Goal: Information Seeking & Learning: Learn about a topic

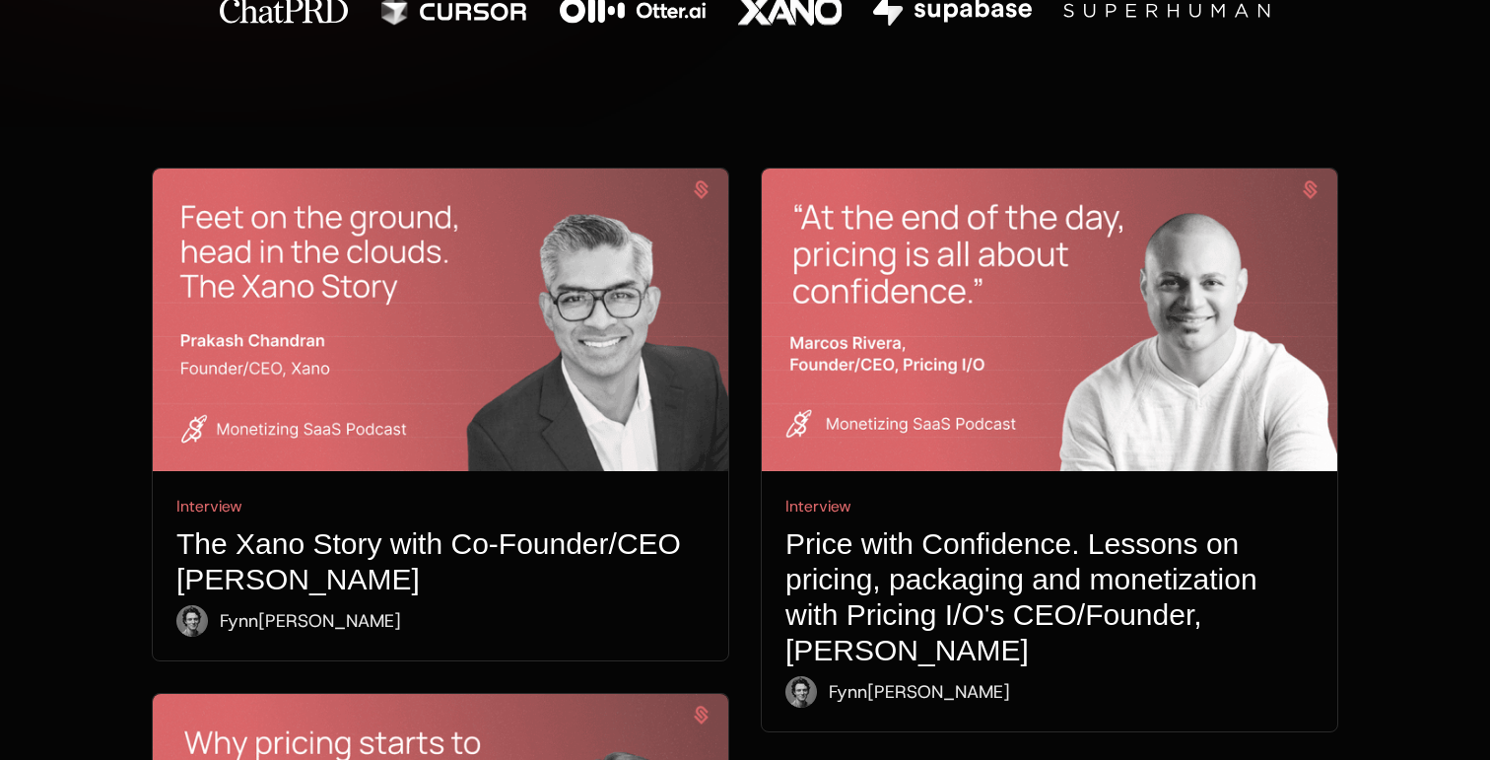
scroll to position [919, 0]
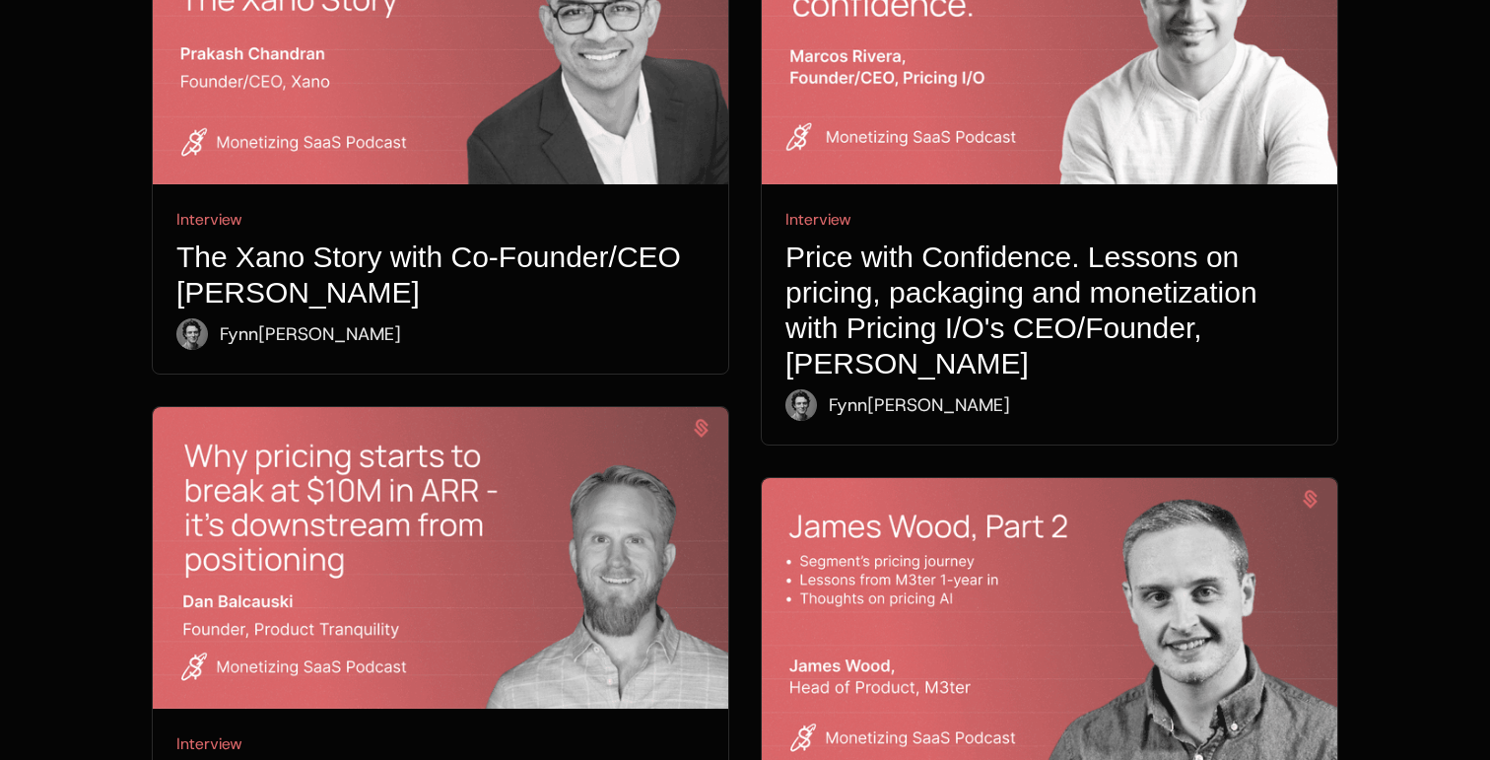
click at [472, 458] on img at bounding box center [441, 558] width 576 height 303
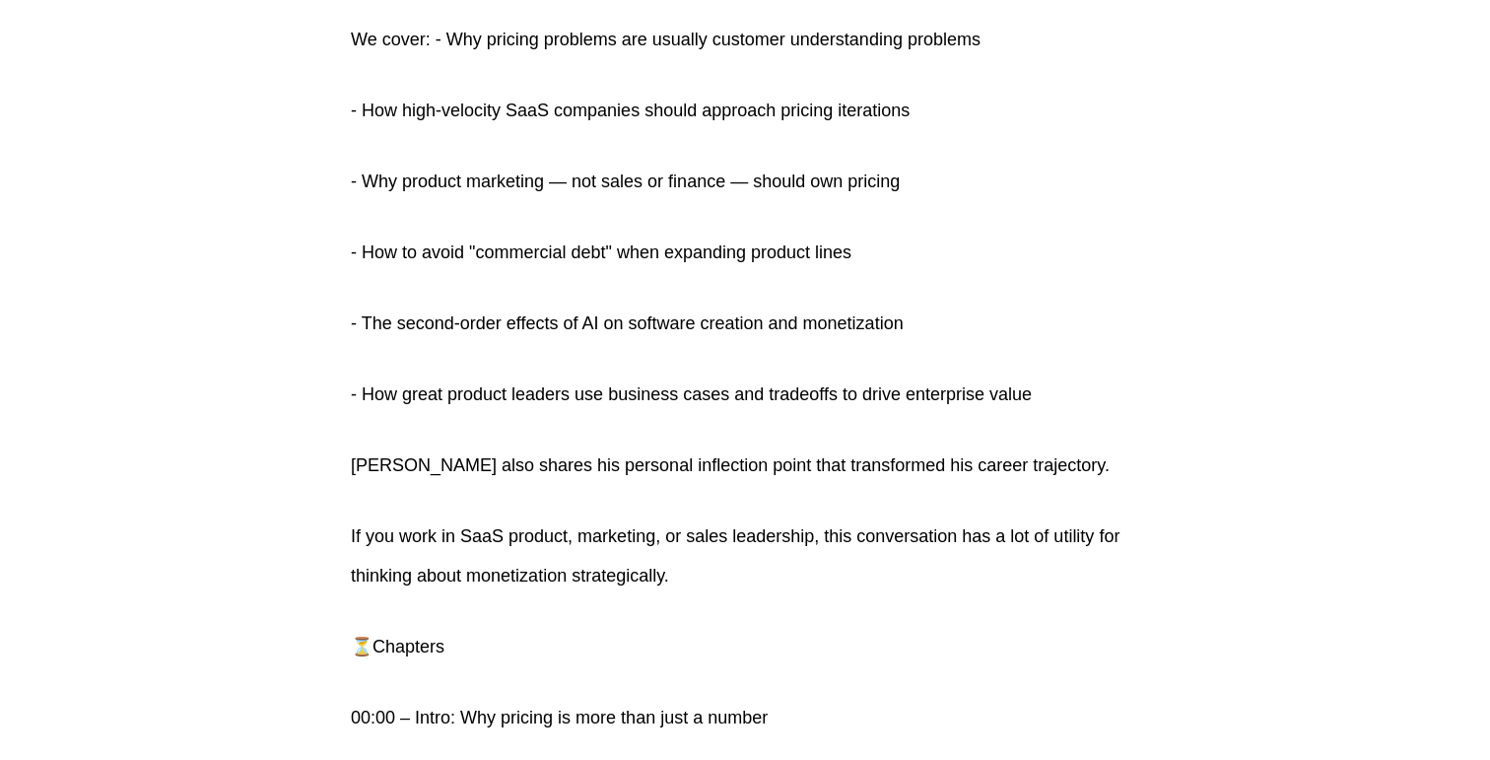
scroll to position [1182, 0]
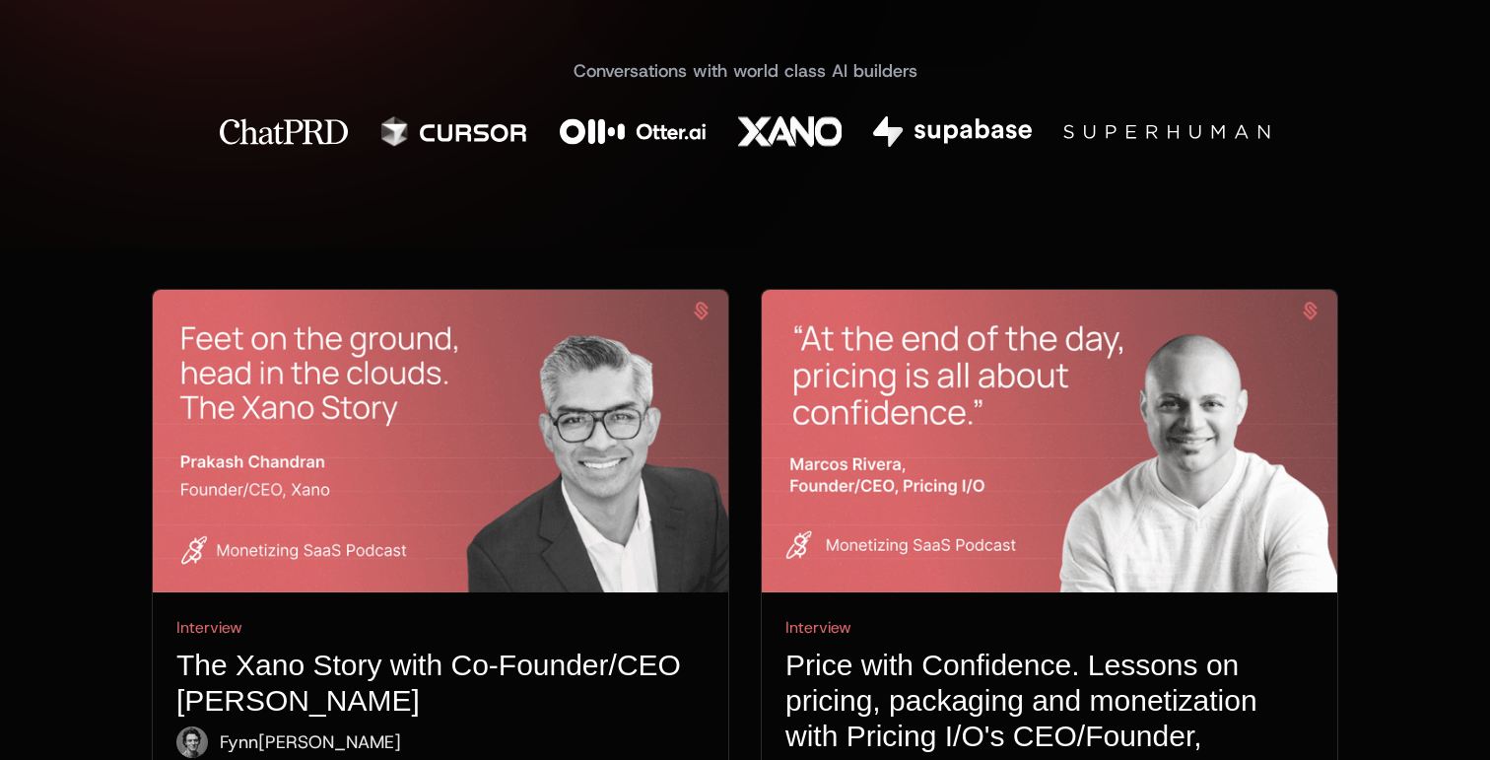
scroll to position [545, 0]
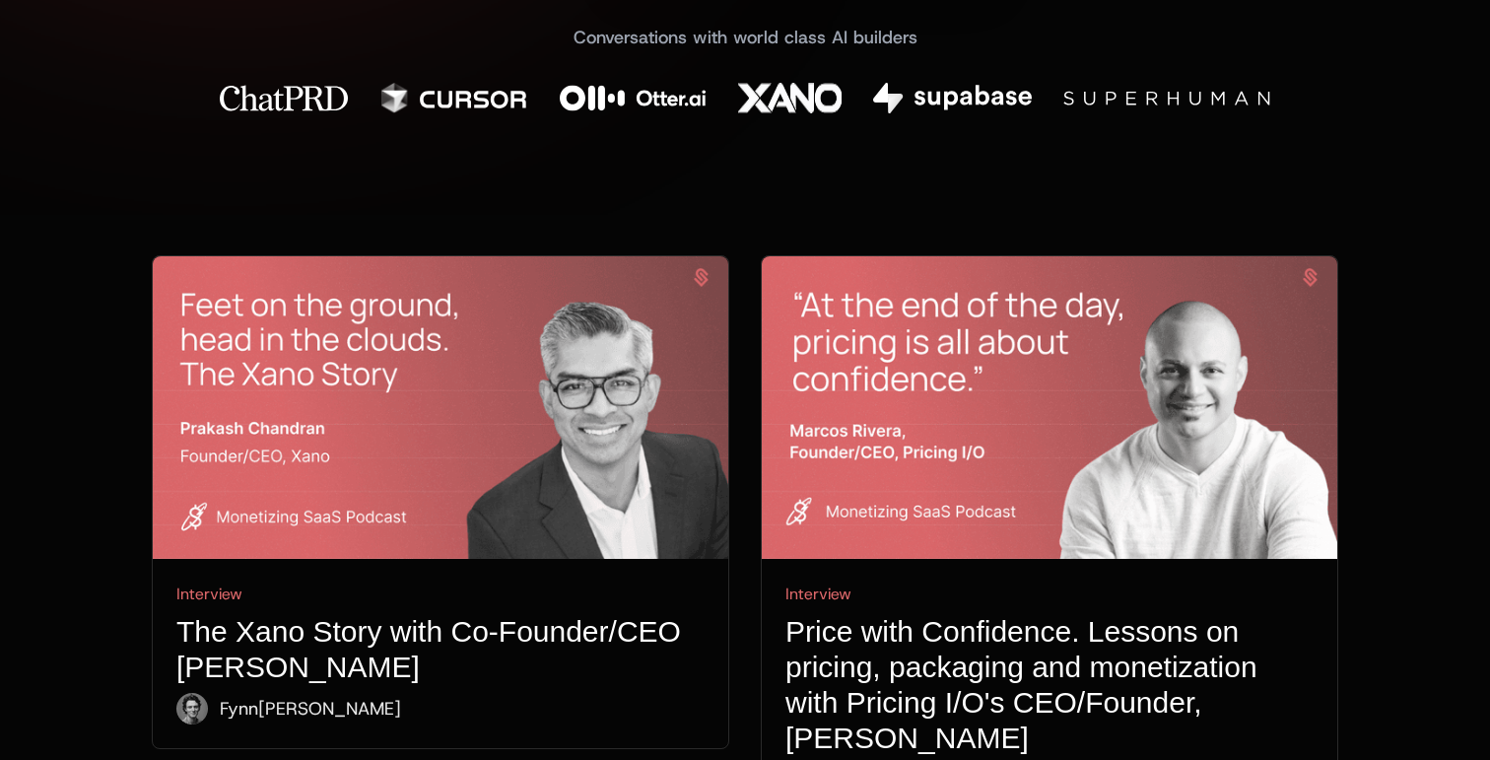
click at [376, 367] on img at bounding box center [441, 407] width 576 height 303
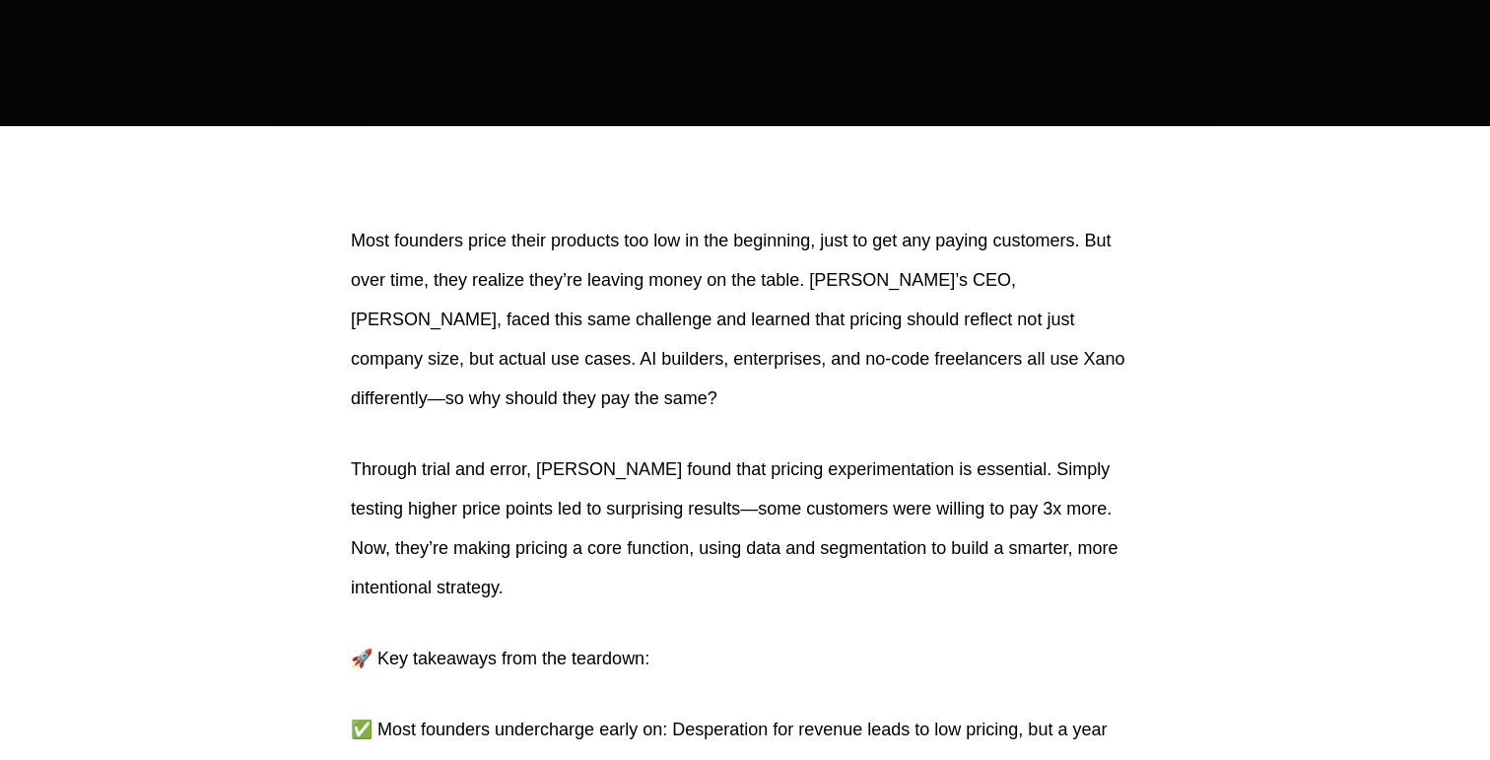
scroll to position [835, 0]
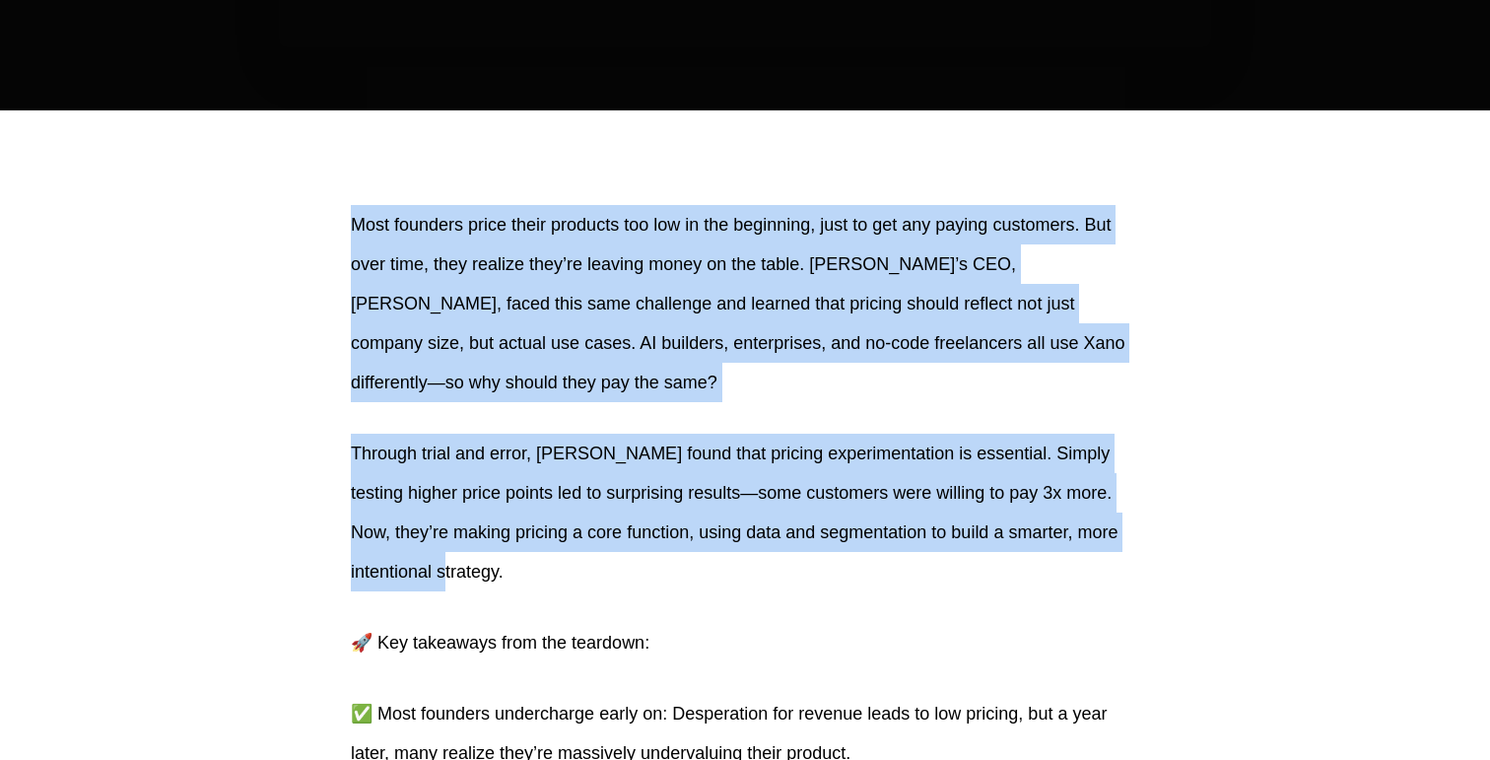
drag, startPoint x: 452, startPoint y: 576, endPoint x: 320, endPoint y: 195, distance: 402.7
copy div "Most founders price their products too low in the beginning, just to get any pa…"
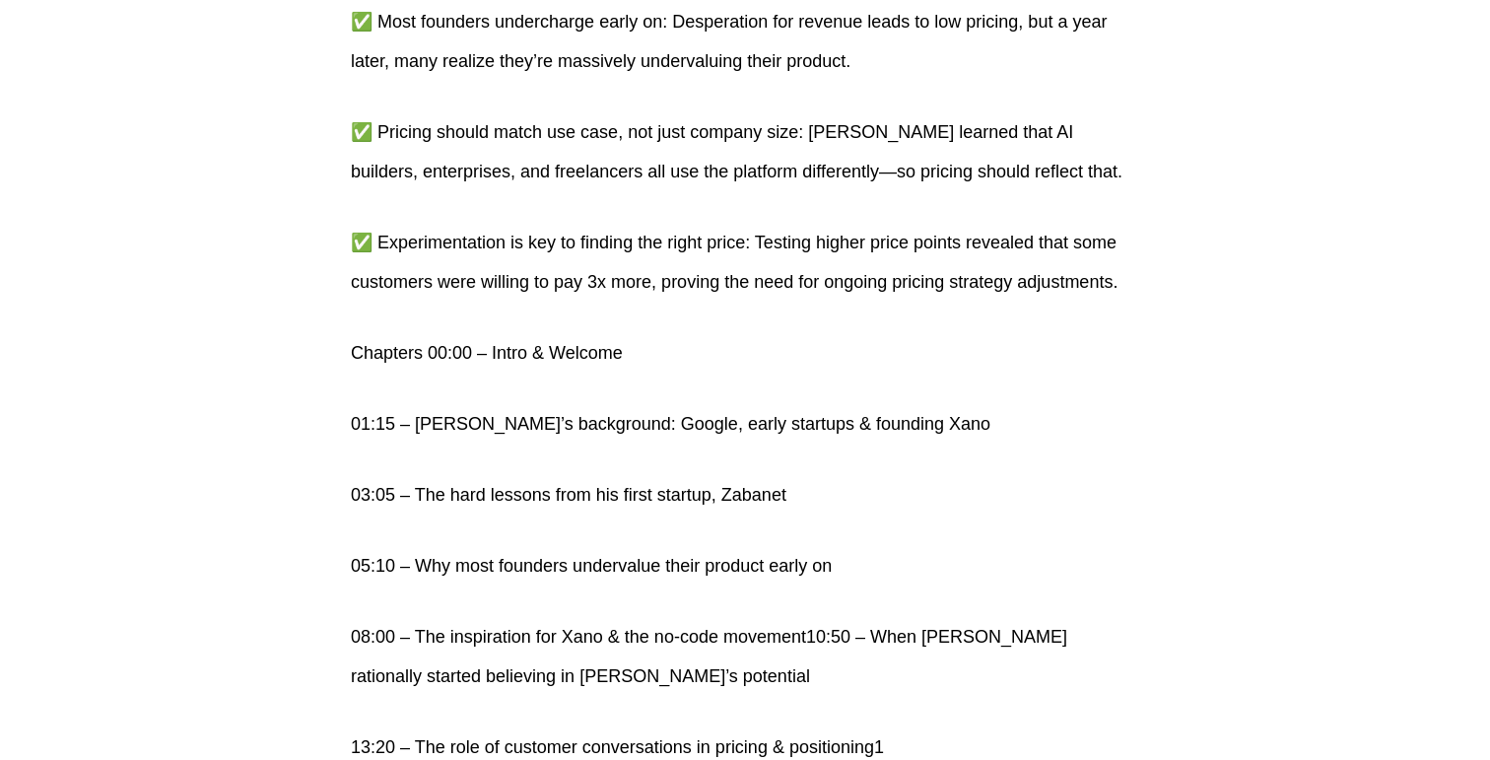
scroll to position [1578, 0]
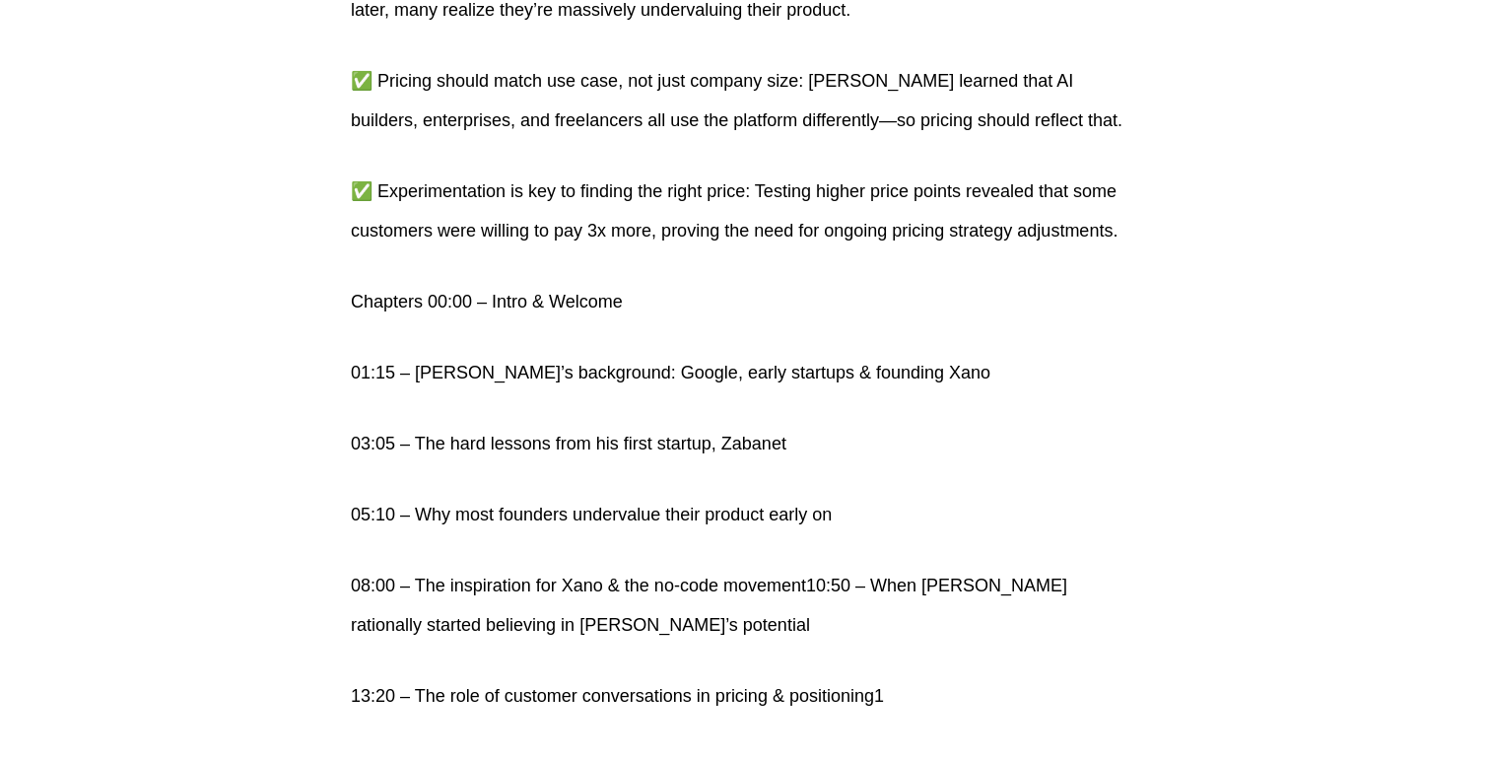
click at [541, 385] on p "01:15 – [PERSON_NAME]’s background: Google, early startups & founding Xano" at bounding box center [745, 372] width 788 height 39
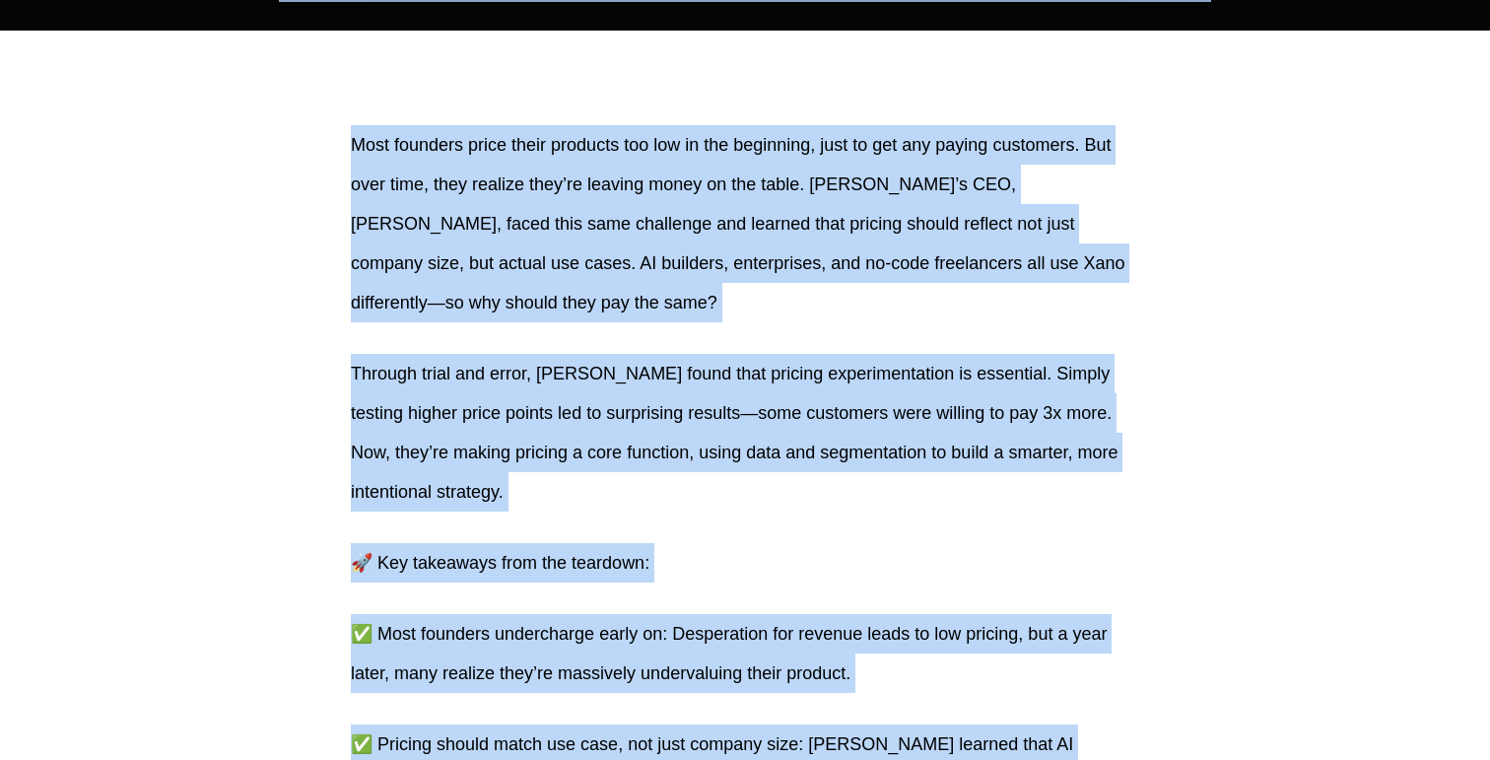
scroll to position [782, 0]
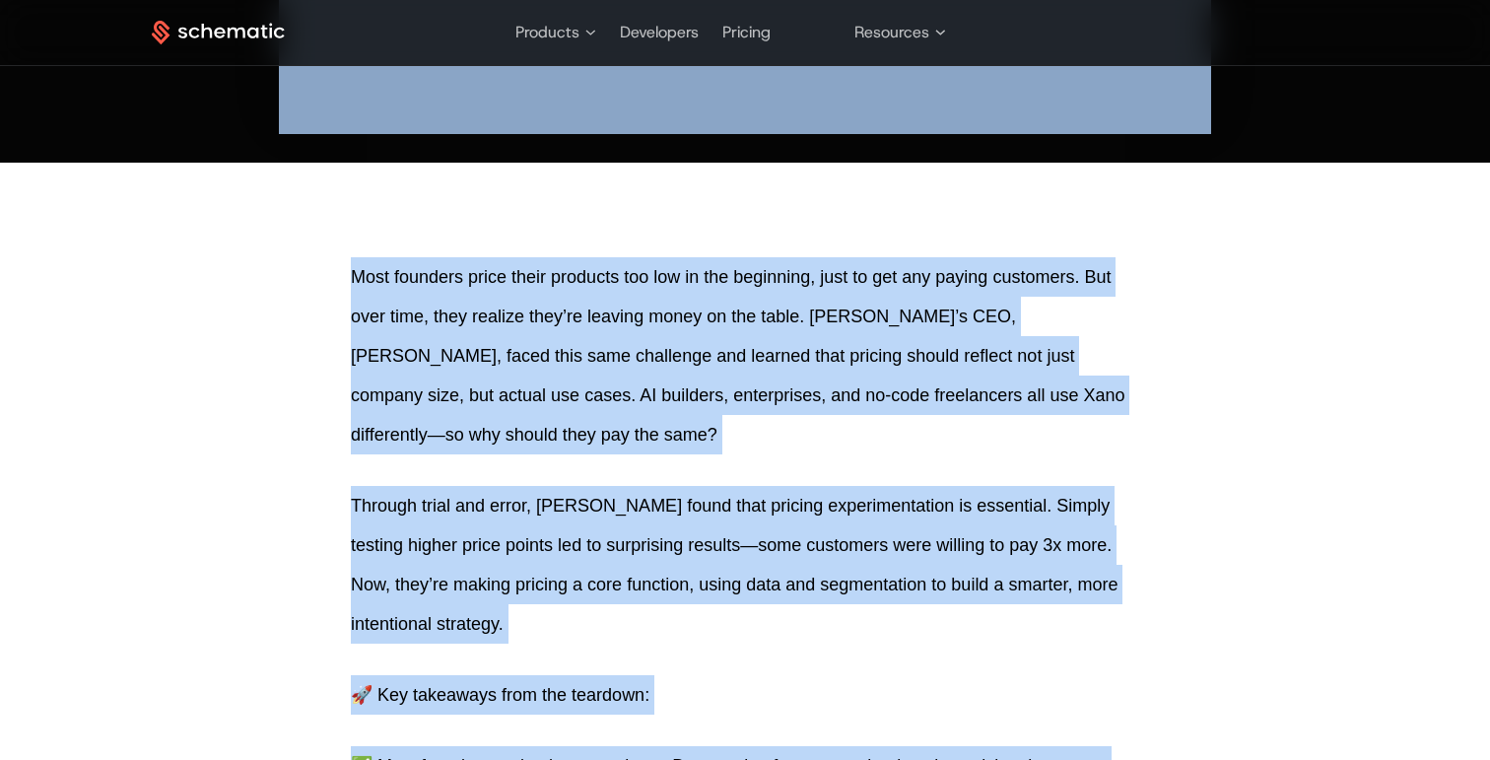
click at [523, 309] on p "Most founders price their products too low in the beginning, just to get any pa…" at bounding box center [745, 355] width 788 height 197
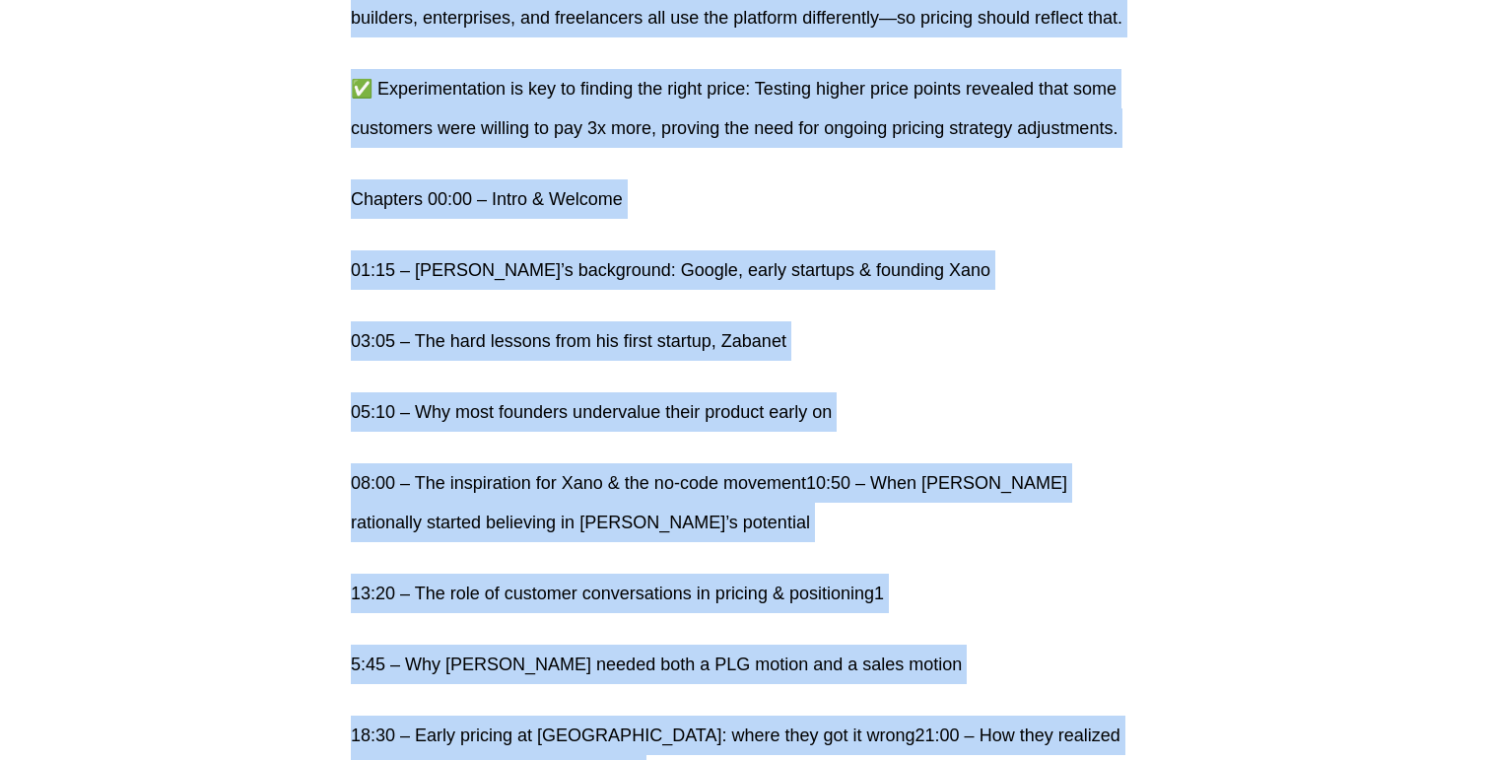
scroll to position [2846, 0]
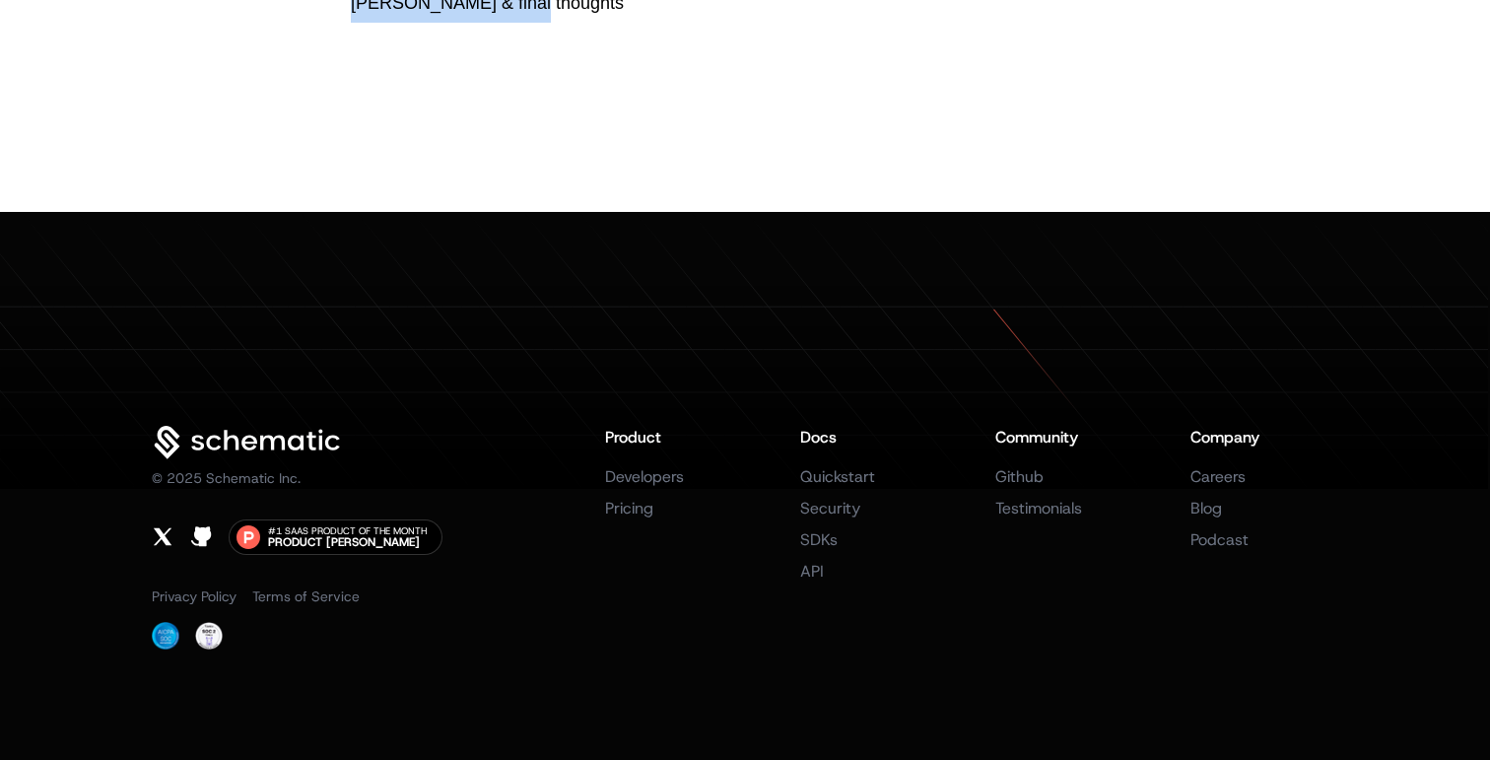
drag, startPoint x: 349, startPoint y: 271, endPoint x: 827, endPoint y: 96, distance: 509.1
copy div "Lore ipsumdol sitam conse adipisci eli sed do eiu temporinc, utla et dol mag al…"
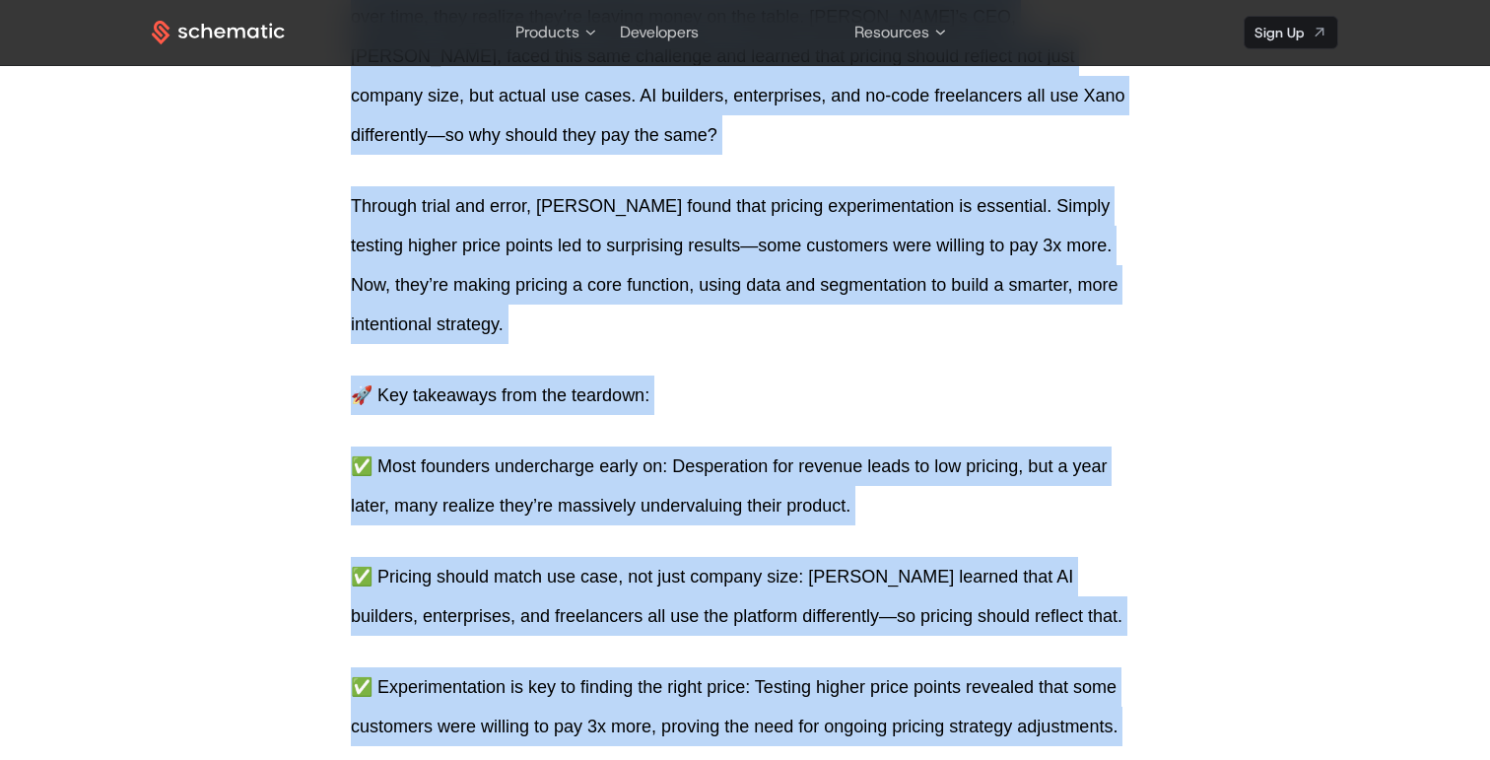
click at [950, 235] on p "Through trial and error, [PERSON_NAME] found that pricing experimentation is es…" at bounding box center [745, 265] width 788 height 158
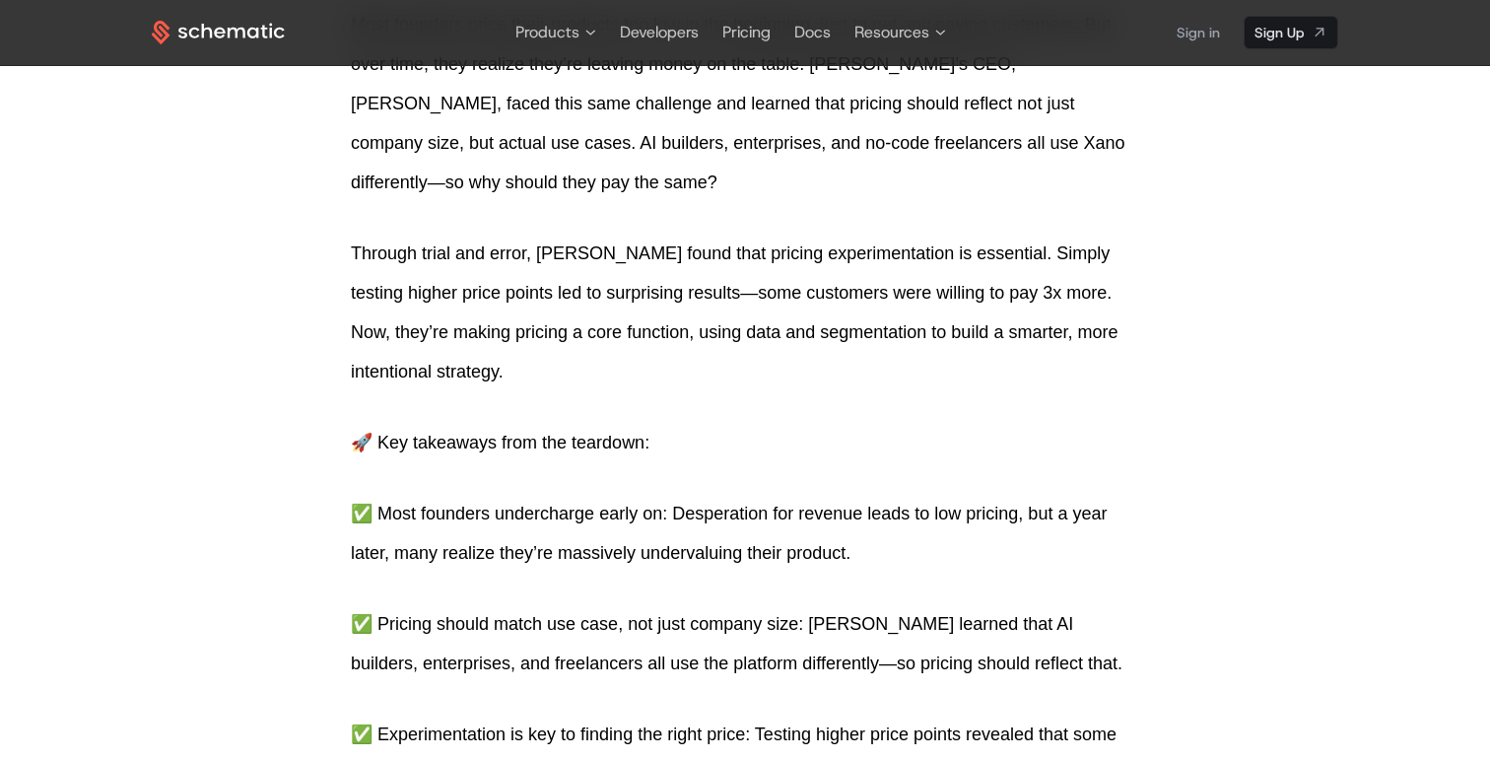
scroll to position [1031, 0]
